Goal: Check status: Check status

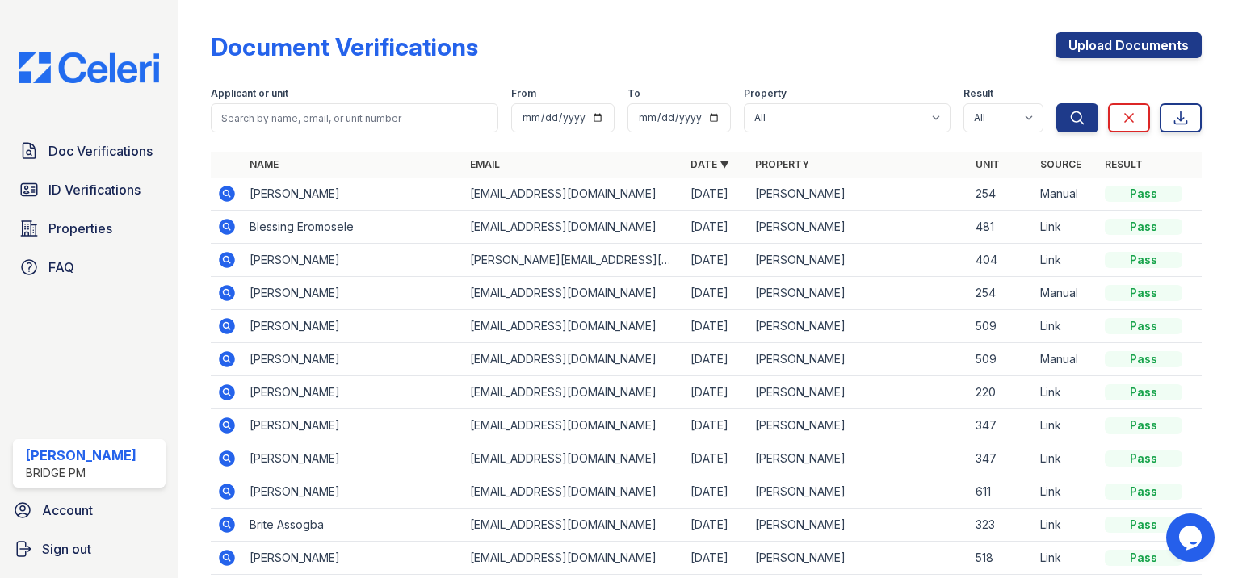
scroll to position [85, 0]
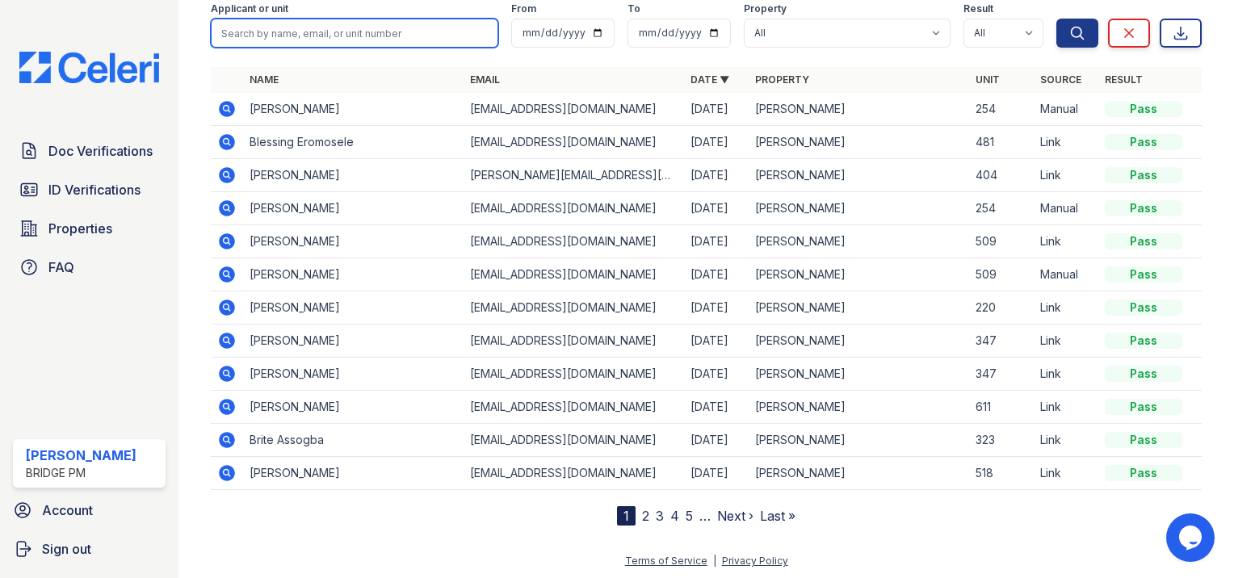
click at [350, 23] on input "search" at bounding box center [354, 33] width 287 height 29
type input "patricia"
click at [1056, 19] on button "Search" at bounding box center [1077, 33] width 42 height 29
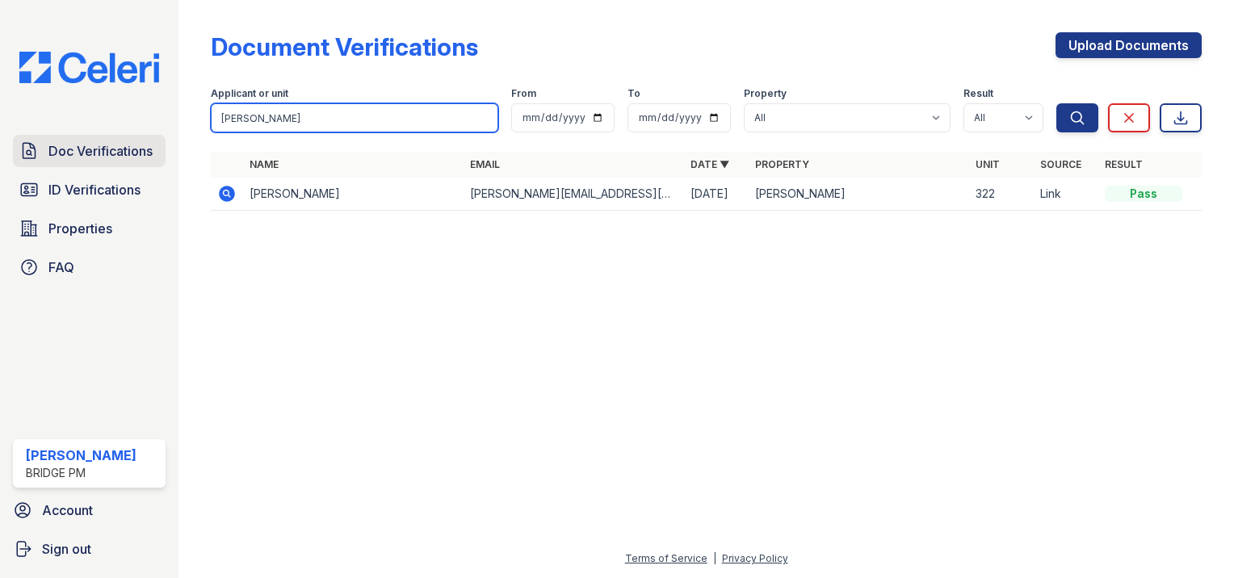
drag, startPoint x: 343, startPoint y: 127, endPoint x: 100, endPoint y: 143, distance: 243.6
click at [100, 143] on div "Doc Verifications ID Verifications Properties FAQ Kash Lang Bridge PM Account S…" at bounding box center [617, 289] width 1234 height 578
type input "middleton"
click at [1056, 103] on button "Search" at bounding box center [1077, 117] width 42 height 29
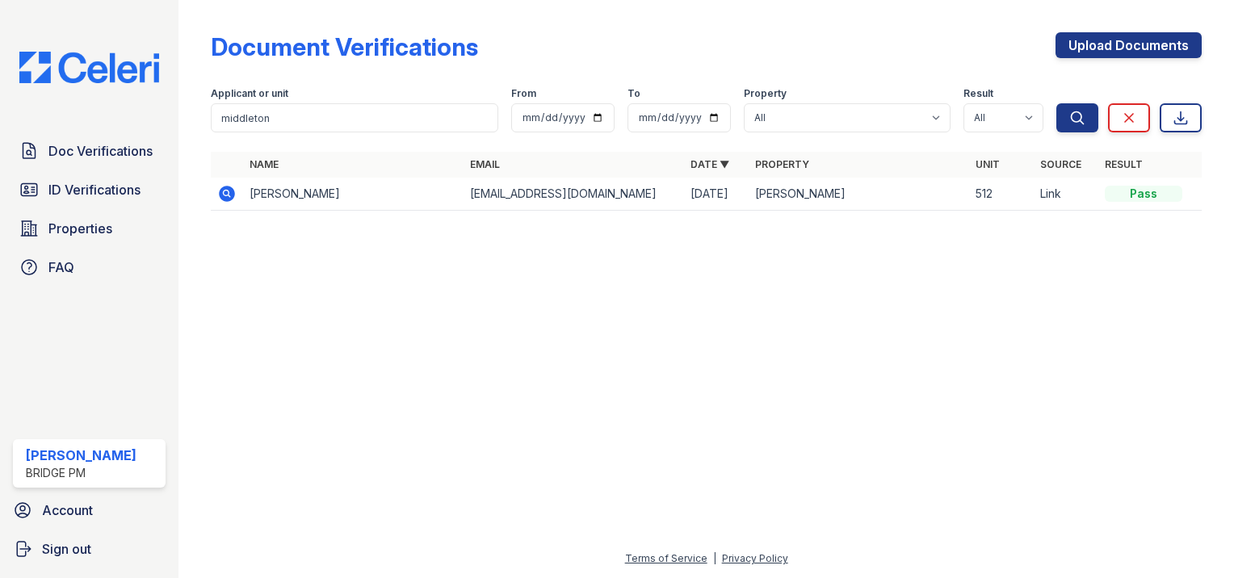
click at [224, 186] on icon at bounding box center [226, 193] width 19 height 19
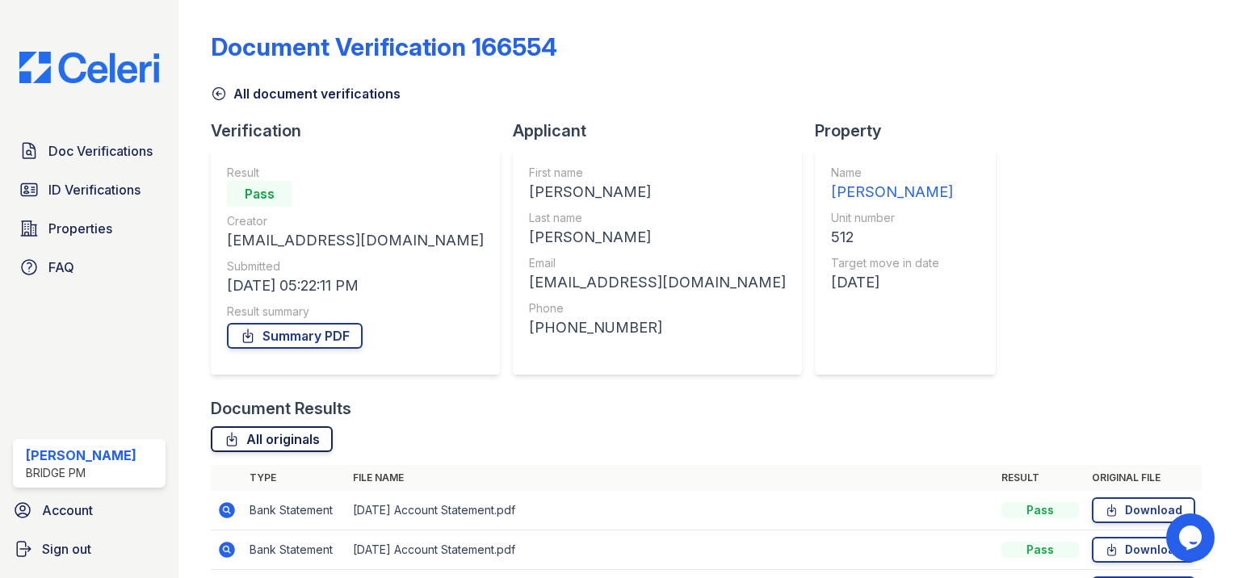
click at [251, 436] on link "All originals" at bounding box center [272, 439] width 122 height 26
click at [119, 195] on span "ID Verifications" at bounding box center [94, 189] width 92 height 19
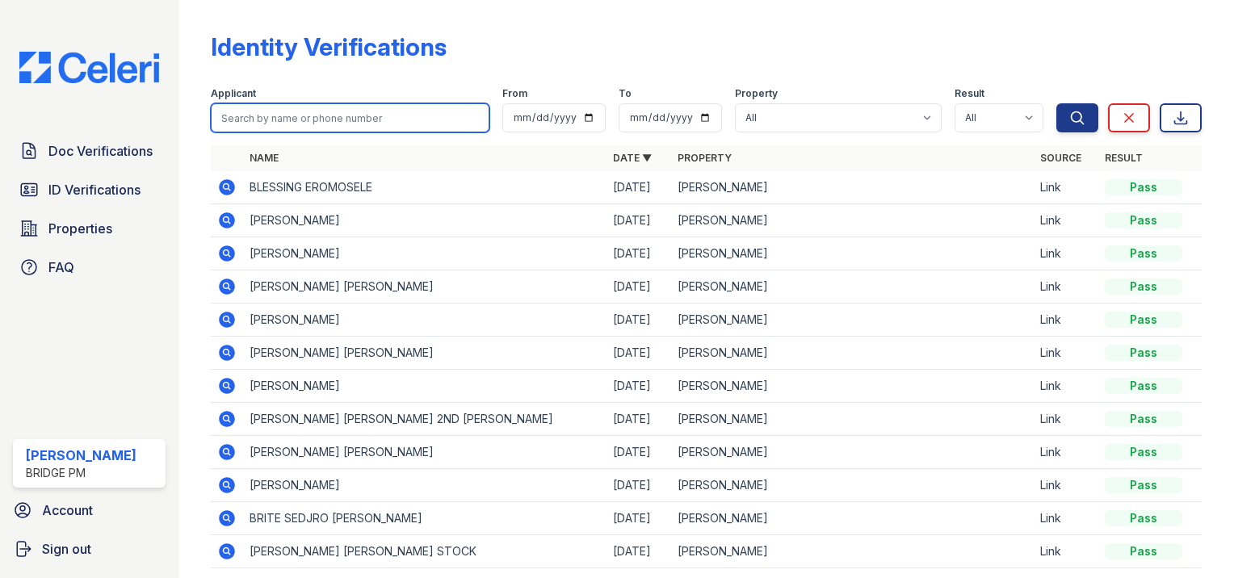
click at [357, 124] on input "search" at bounding box center [350, 117] width 279 height 29
type input "middleton"
click at [1056, 103] on button "Search" at bounding box center [1077, 117] width 42 height 29
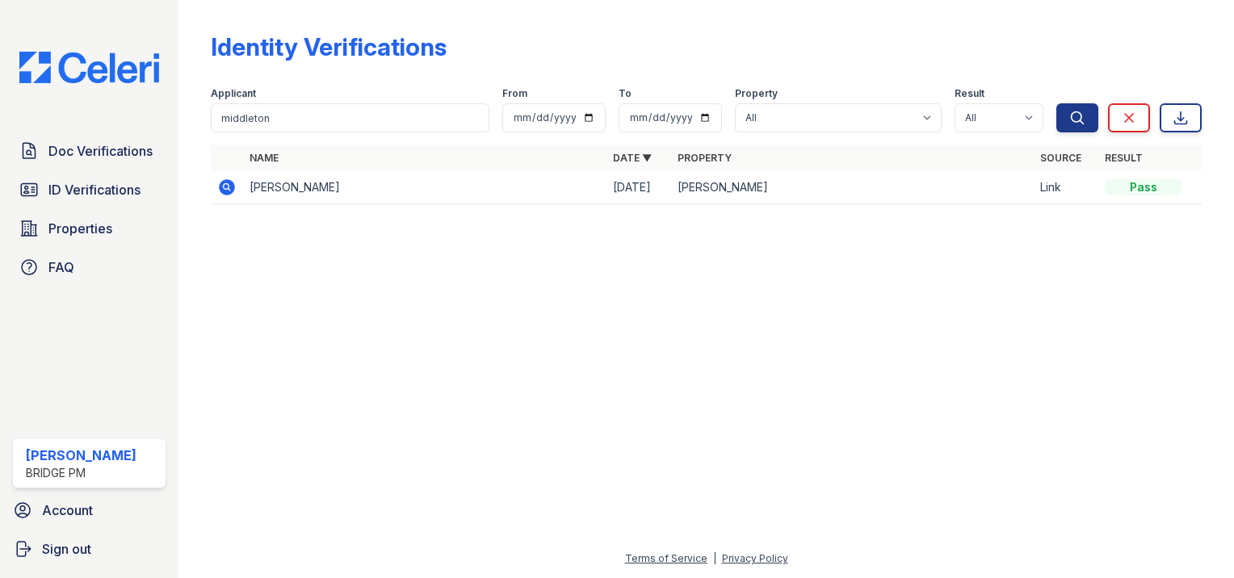
click at [224, 187] on icon at bounding box center [226, 187] width 19 height 19
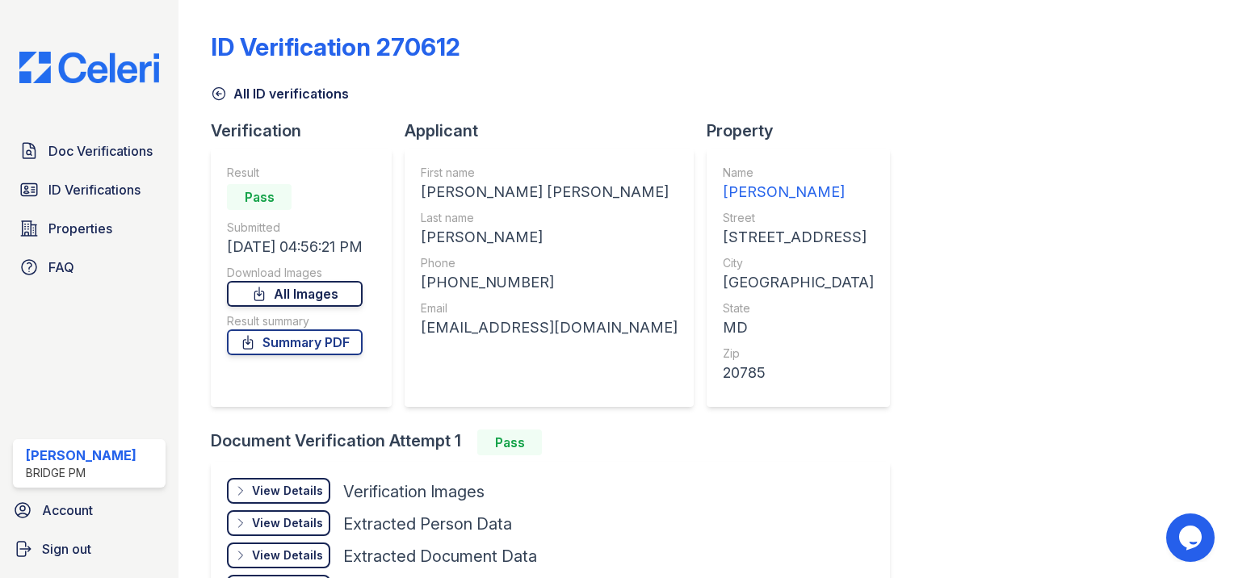
click at [312, 294] on link "All Images" at bounding box center [295, 294] width 136 height 26
